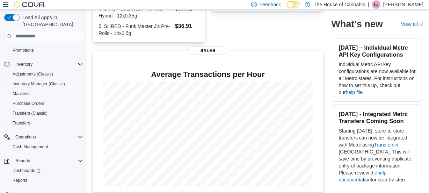
scroll to position [65, 0]
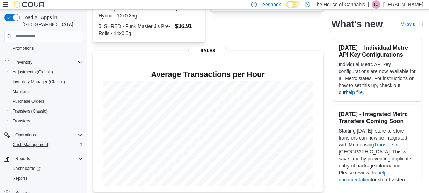
click at [37, 142] on span "Cash Management" at bounding box center [30, 145] width 35 height 6
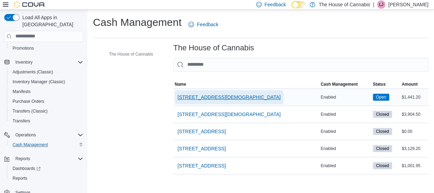
click at [193, 94] on span "1 Church St, Unit 9 Keswick" at bounding box center [229, 97] width 103 height 7
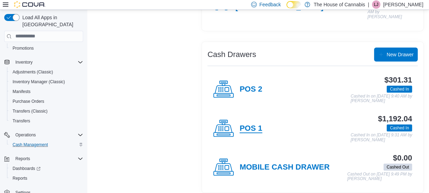
click at [251, 124] on h4 "POS 1" at bounding box center [251, 128] width 23 height 9
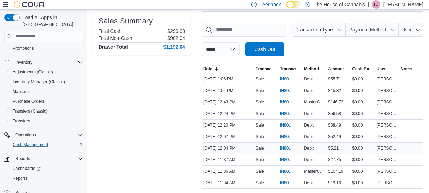
scroll to position [94, 0]
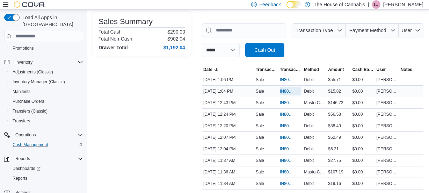
click at [288, 92] on span "IN80SD-242161" at bounding box center [287, 91] width 14 height 6
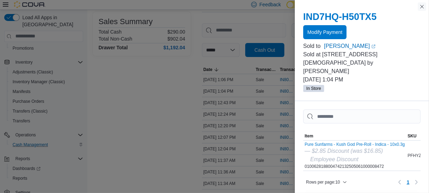
click at [422, 5] on button "Close this dialog" at bounding box center [422, 6] width 8 height 8
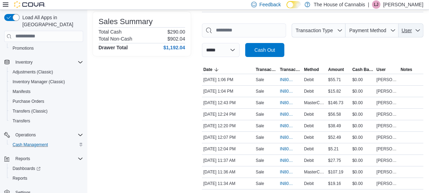
drag, startPoint x: 413, startPoint y: 37, endPoint x: 405, endPoint y: 45, distance: 11.4
click at [405, 43] on div "**********" at bounding box center [313, 40] width 222 height 34
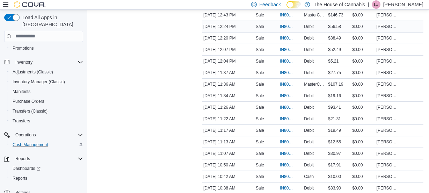
scroll to position [183, 0]
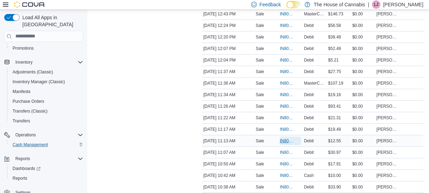
click at [286, 137] on span "IN80SD-242148" at bounding box center [290, 141] width 21 height 8
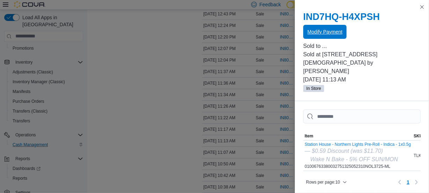
click at [313, 28] on span "Modify Payment" at bounding box center [325, 32] width 35 height 14
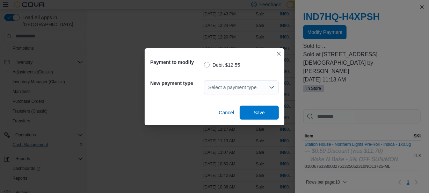
click at [251, 88] on div "Select a payment type" at bounding box center [241, 87] width 75 height 14
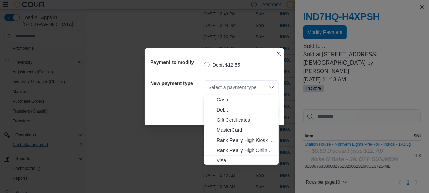
click at [226, 160] on span "Visa" at bounding box center [246, 160] width 58 height 7
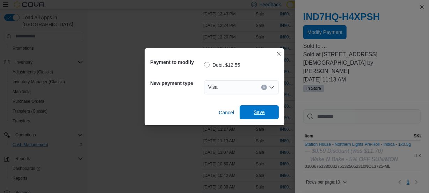
click at [255, 109] on span "Save" at bounding box center [259, 112] width 11 height 7
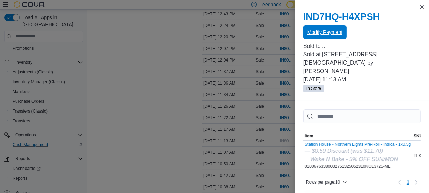
scroll to position [0, 0]
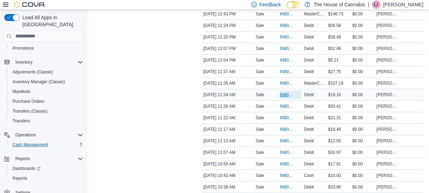
click at [282, 94] on span "IN80SD-242153" at bounding box center [287, 95] width 14 height 6
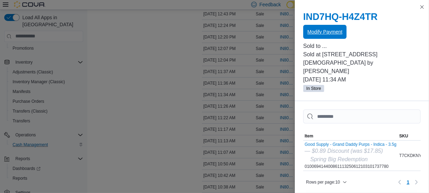
click at [325, 30] on span "Modify Payment" at bounding box center [325, 31] width 35 height 7
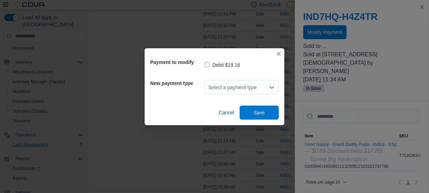
click at [239, 84] on div "Select a payment type" at bounding box center [241, 87] width 75 height 14
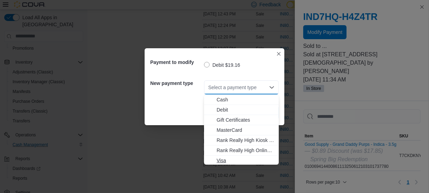
click at [225, 161] on span "Visa" at bounding box center [246, 160] width 58 height 7
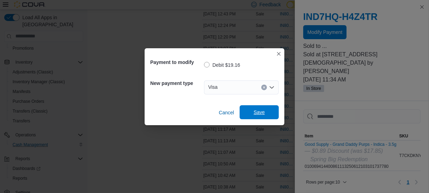
click at [261, 108] on span "Save" at bounding box center [259, 112] width 31 height 14
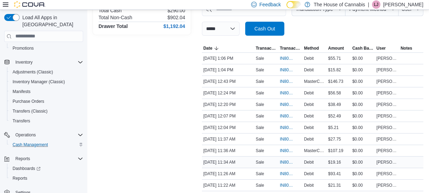
scroll to position [109, 0]
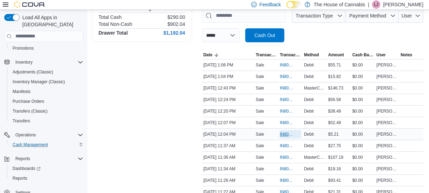
click at [283, 133] on span "IN80SD-242156" at bounding box center [287, 134] width 14 height 6
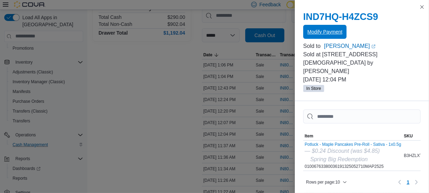
click at [313, 33] on span "Modify Payment" at bounding box center [325, 31] width 35 height 7
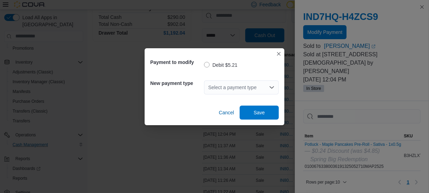
click at [245, 83] on div "Select a payment type" at bounding box center [241, 87] width 75 height 14
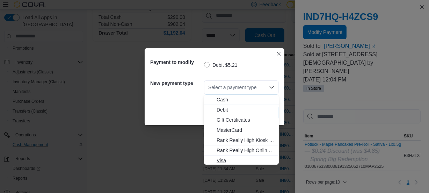
click at [225, 158] on span "Visa" at bounding box center [246, 160] width 58 height 7
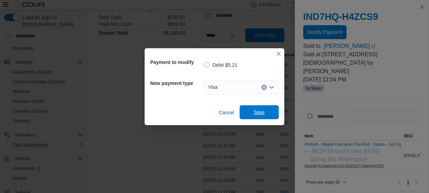
click at [256, 107] on span "Save" at bounding box center [259, 112] width 31 height 14
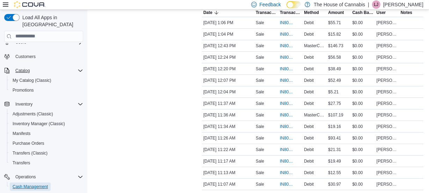
scroll to position [65, 0]
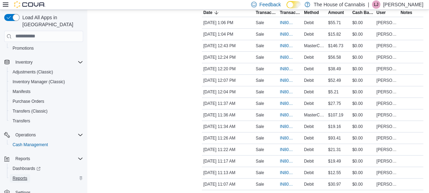
click at [16, 176] on span "Reports" at bounding box center [20, 179] width 15 height 6
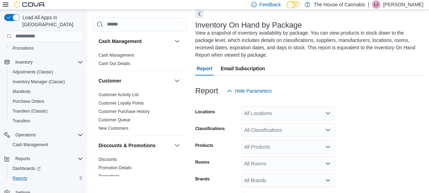
scroll to position [38, 0]
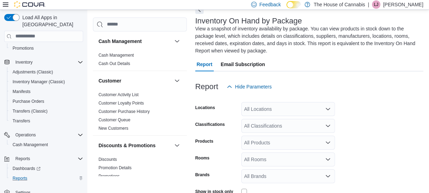
click at [263, 111] on div "All Locations" at bounding box center [289, 109] width 94 height 14
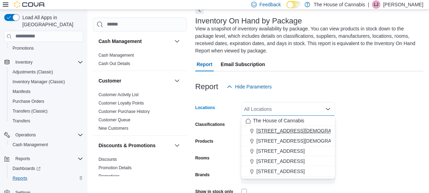
click at [269, 129] on span "1 Church St, Unit 9 Keswick" at bounding box center [308, 130] width 103 height 7
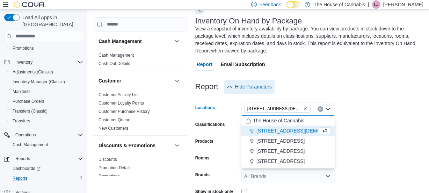
click at [270, 93] on span "Hide Parameters" at bounding box center [249, 87] width 45 height 14
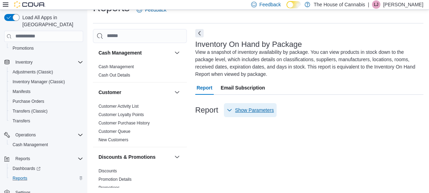
click at [258, 110] on span "Show Parameters" at bounding box center [254, 110] width 39 height 7
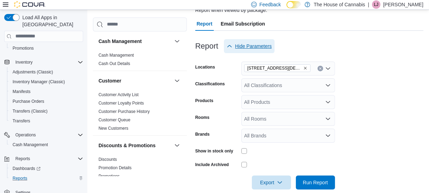
scroll to position [80, 0]
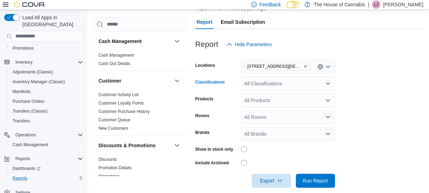
click at [287, 79] on div "All Classifications" at bounding box center [289, 84] width 94 height 14
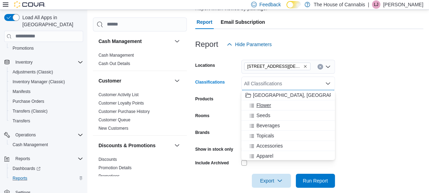
click at [266, 103] on span "Flower" at bounding box center [264, 105] width 15 height 7
click at [363, 92] on form "Locations 1 Church St, Unit 9 Keswick Classifications Flower Combo box. Selecte…" at bounding box center [309, 119] width 228 height 136
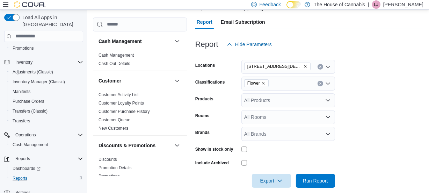
click at [266, 101] on div "All Products" at bounding box center [289, 100] width 94 height 14
click at [370, 101] on form "Locations 1 Church St, Unit 9 Keswick Classifications Flower Products All Produ…" at bounding box center [309, 119] width 228 height 136
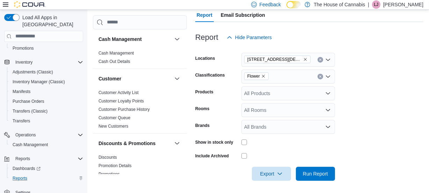
scroll to position [89, 0]
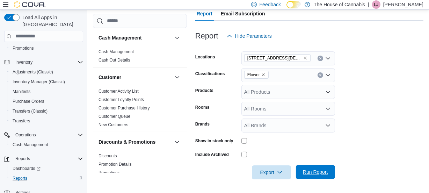
click at [311, 171] on span "Run Report" at bounding box center [315, 172] width 25 height 7
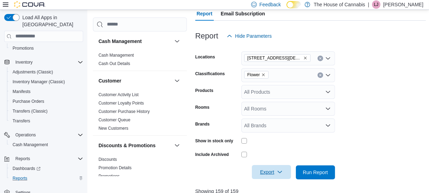
click at [279, 174] on icon "button" at bounding box center [280, 172] width 6 height 6
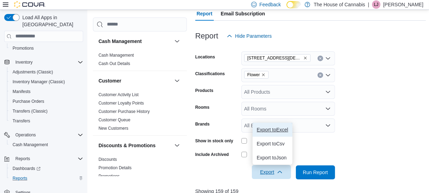
click at [276, 131] on span "Export to Excel" at bounding box center [272, 130] width 31 height 6
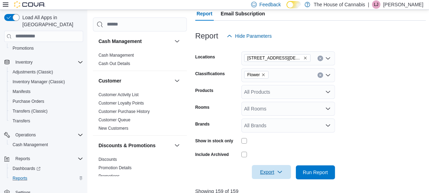
click at [395, 71] on form "Locations 1 Church St, Unit 9 Keswick Classifications Flower Products All Produ…" at bounding box center [310, 111] width 231 height 136
